Goal: Information Seeking & Learning: Find specific page/section

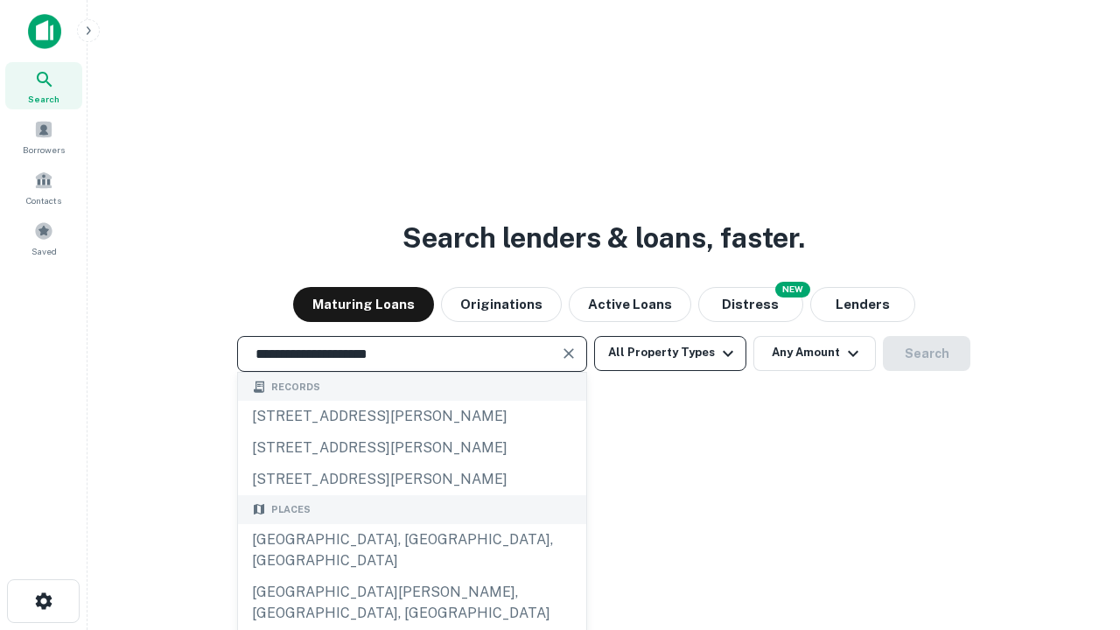
click at [411, 577] on div "[GEOGRAPHIC_DATA], [GEOGRAPHIC_DATA], [GEOGRAPHIC_DATA]" at bounding box center [412, 550] width 348 height 53
click at [670, 353] on button "All Property Types" at bounding box center [670, 353] width 152 height 35
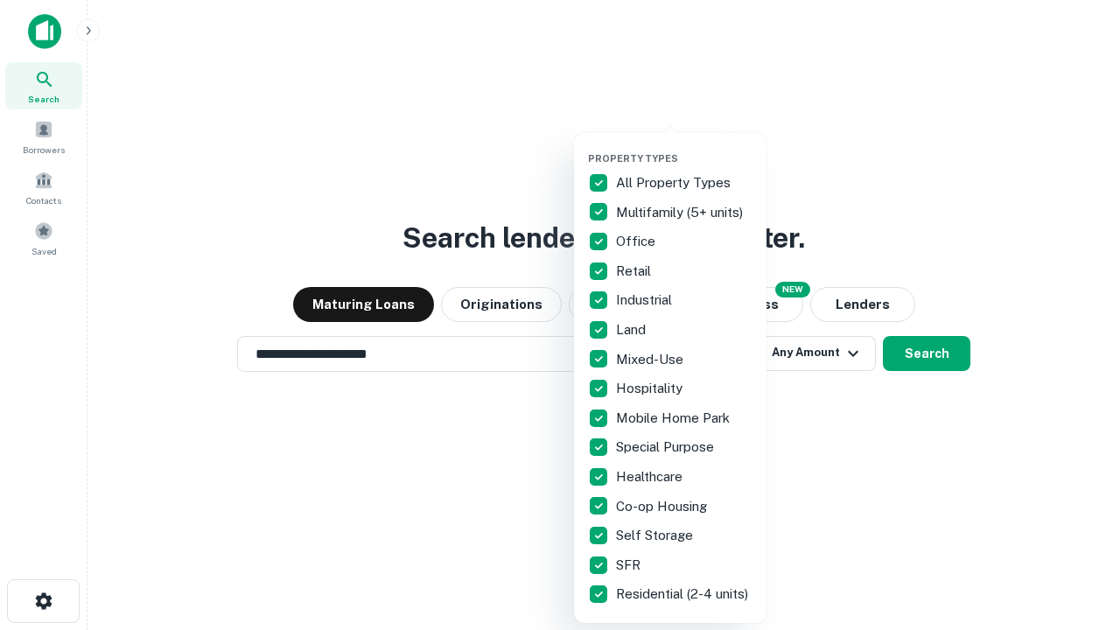
type input "**********"
click at [684, 147] on button "button" at bounding box center [684, 147] width 193 height 1
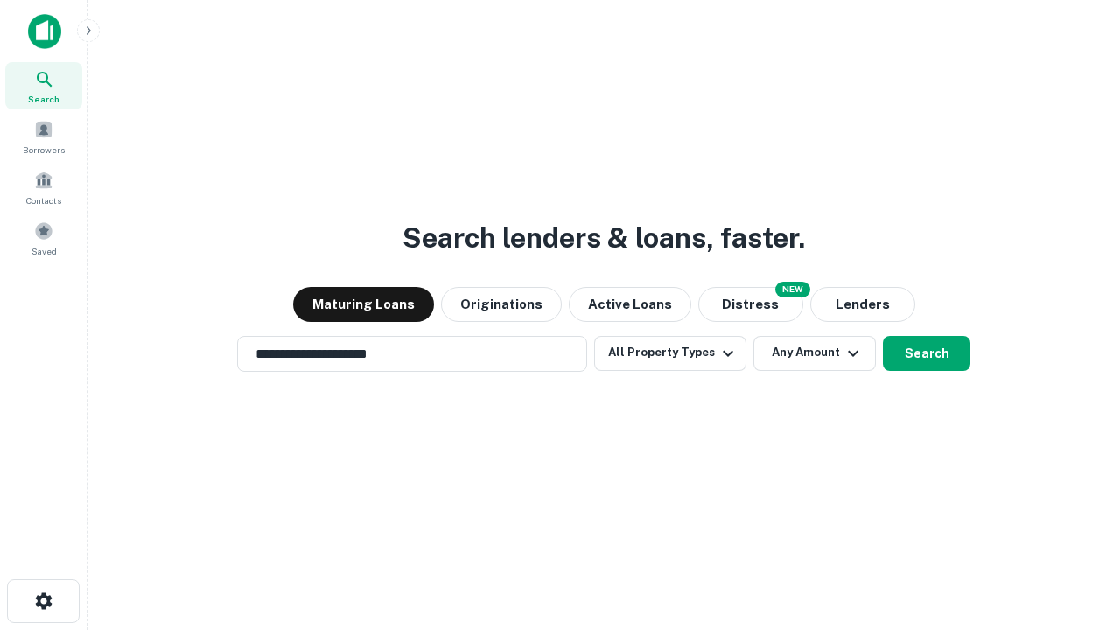
scroll to position [11, 211]
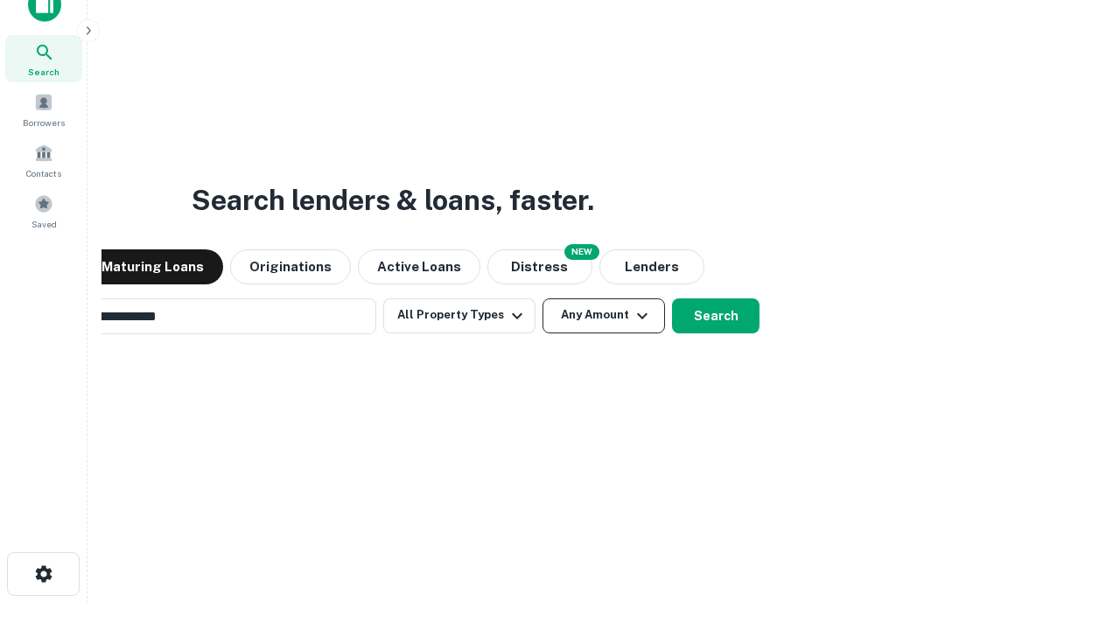
click at [543, 298] on button "Any Amount" at bounding box center [604, 315] width 123 height 35
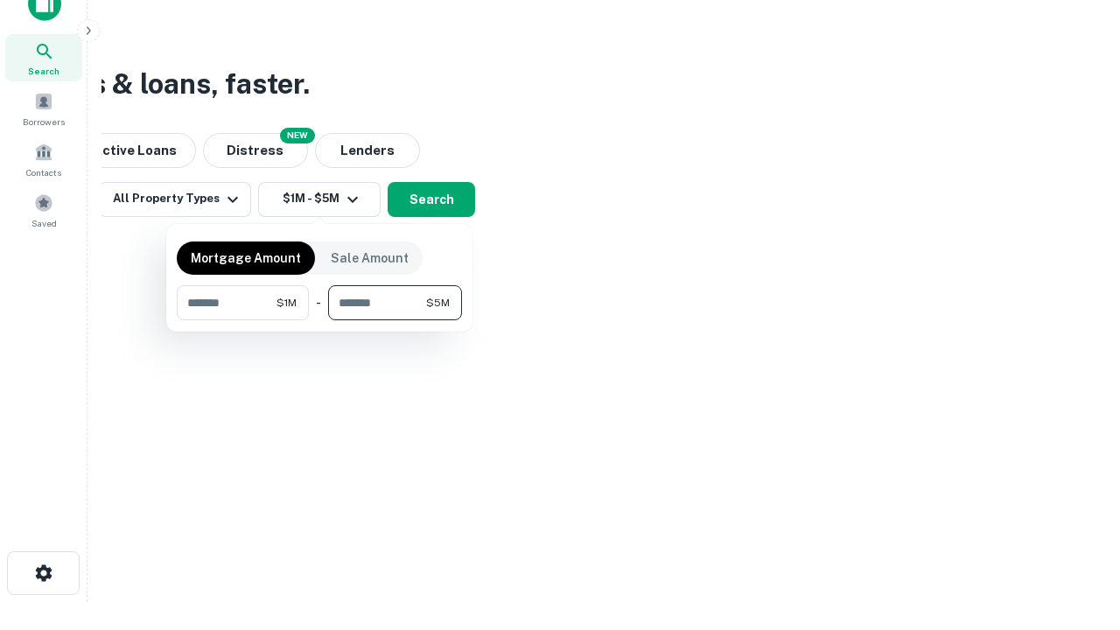
type input "*******"
click at [319, 320] on button "button" at bounding box center [319, 320] width 285 height 1
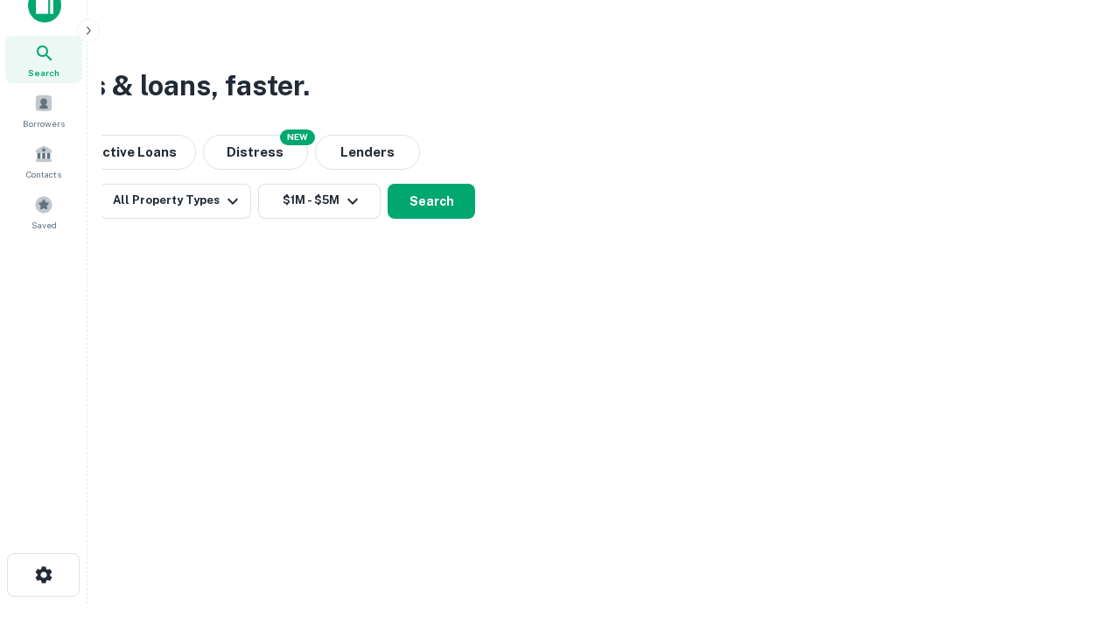
scroll to position [11, 323]
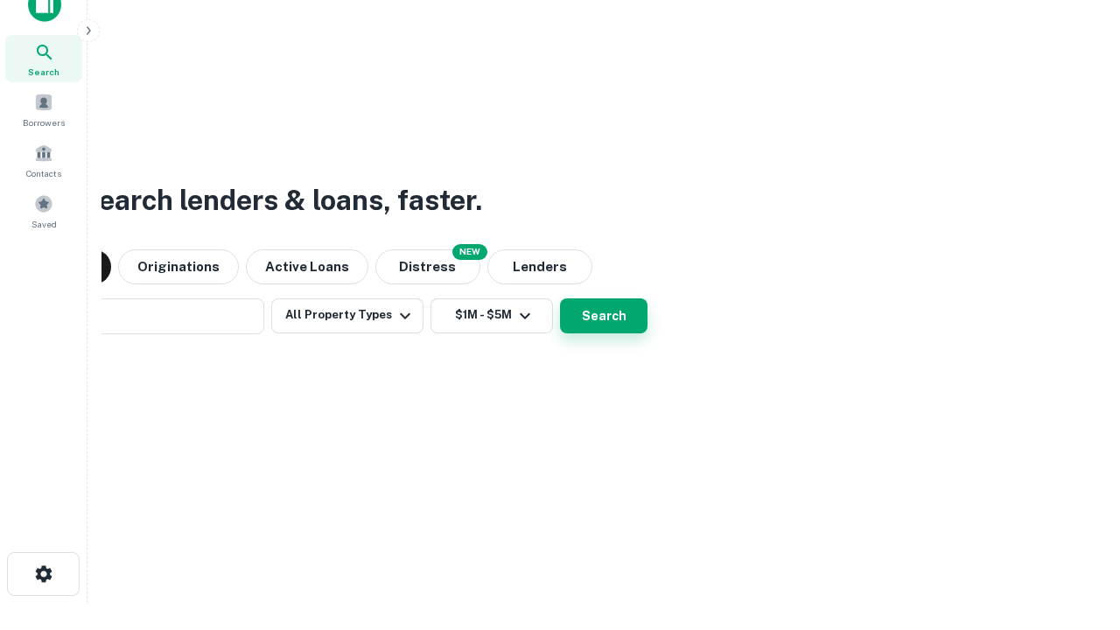
click at [560, 298] on button "Search" at bounding box center [604, 315] width 88 height 35
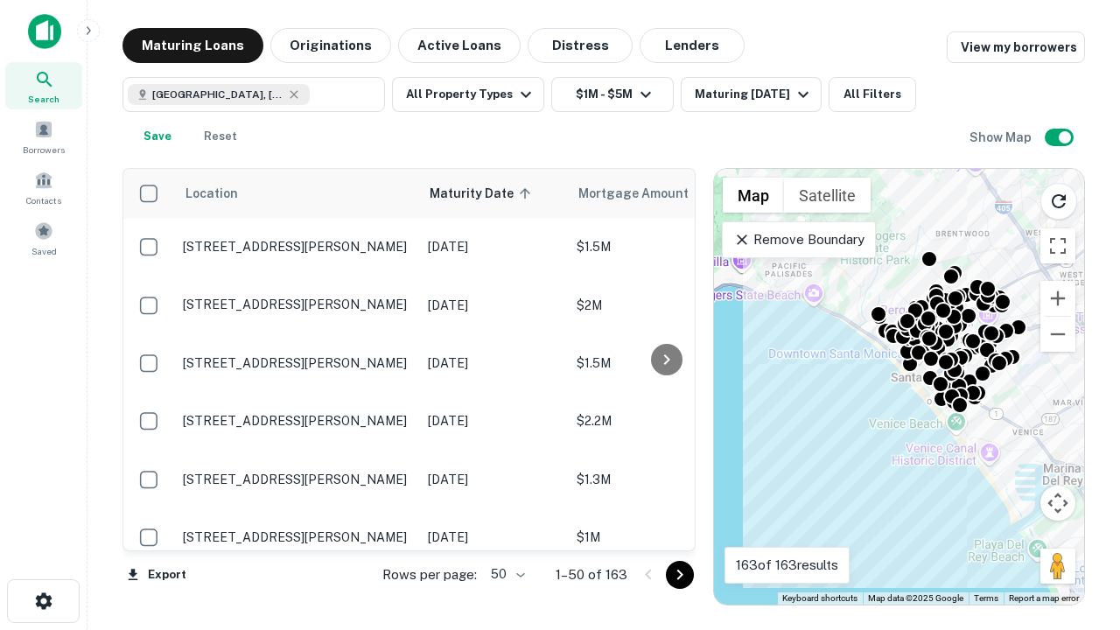
click at [505, 574] on body "Search Borrowers Contacts Saved Maturing Loans Originations Active Loans Distre…" at bounding box center [560, 315] width 1120 height 630
click at [506, 530] on li "25" at bounding box center [505, 531] width 51 height 32
